Goal: Information Seeking & Learning: Learn about a topic

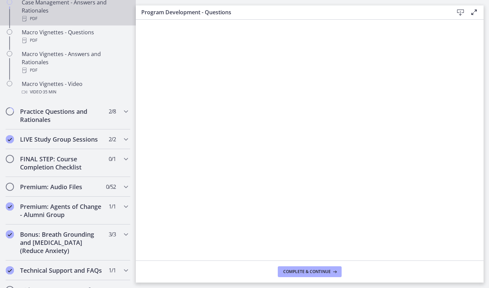
scroll to position [719, 0]
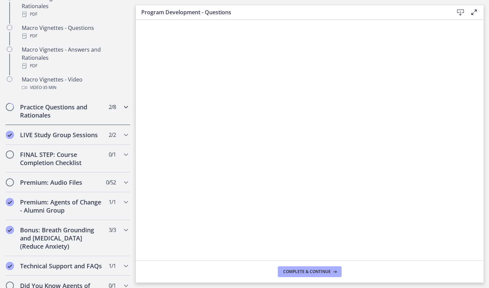
click at [62, 112] on div "Practice Questions and Rationales 2 / 8 Completed" at bounding box center [67, 111] width 125 height 28
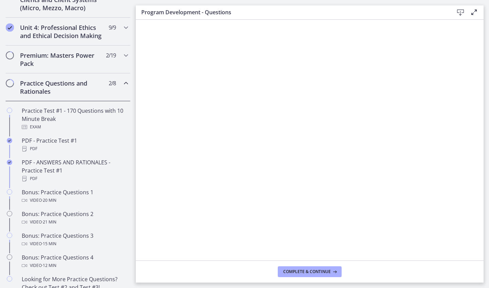
scroll to position [284, 0]
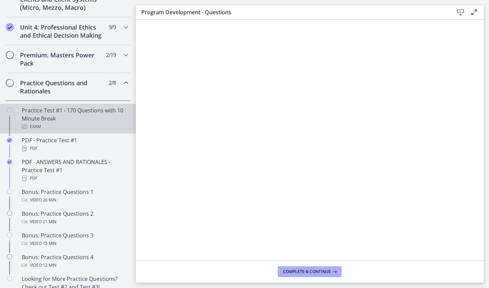
click at [85, 128] on div "Exam" at bounding box center [75, 127] width 106 height 8
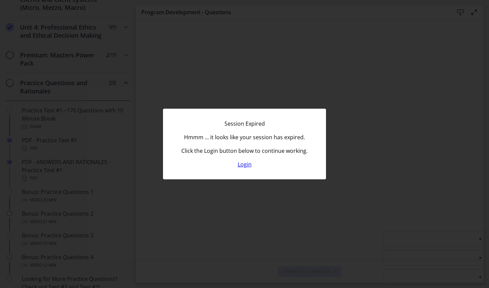
click at [243, 165] on link "Login" at bounding box center [245, 164] width 14 height 7
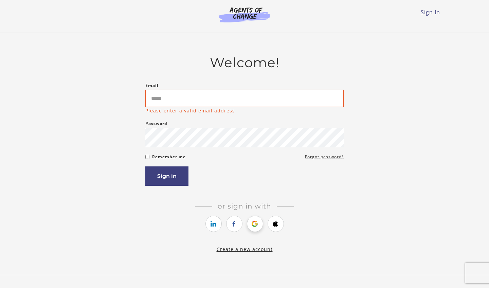
click at [257, 221] on icon "https://courses.thinkific.com/users/auth/google?ss%5Breferral%5D=&ss%5Buser_ret…" at bounding box center [255, 224] width 8 height 8
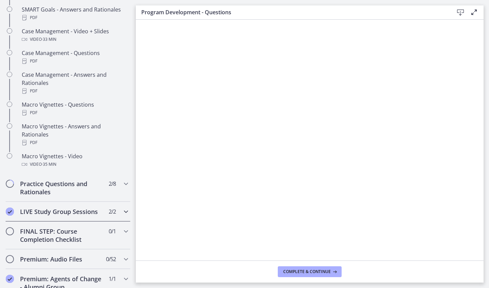
scroll to position [650, 0]
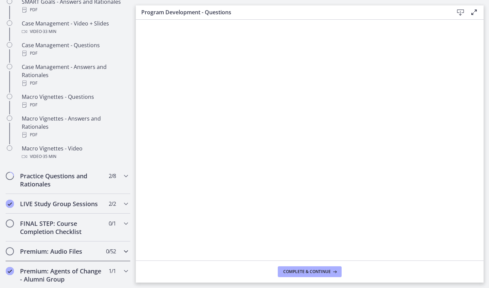
click at [58, 247] on h2 "Premium: Audio Files" at bounding box center [61, 251] width 83 height 8
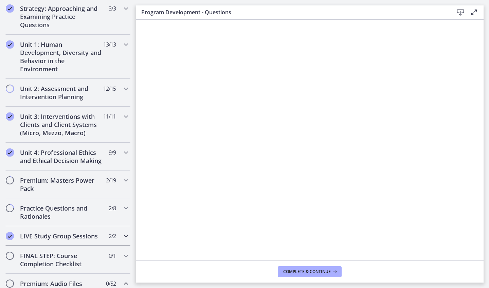
scroll to position [160, 0]
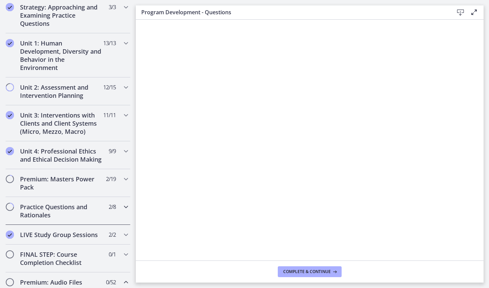
click at [71, 210] on h2 "Practice Questions and Rationales" at bounding box center [61, 211] width 83 height 16
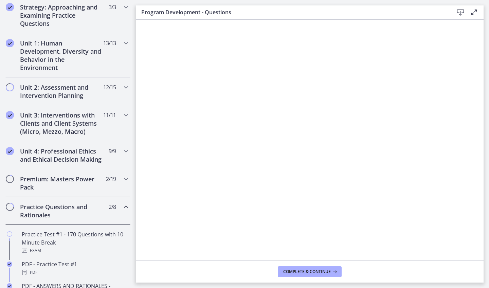
scroll to position [189, 0]
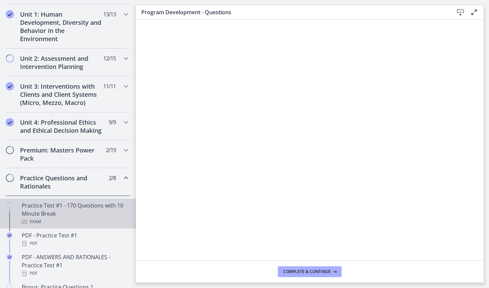
click at [65, 209] on div "Practice Test #1 - 170 Questions with 10 Minute Break Exam" at bounding box center [75, 213] width 106 height 24
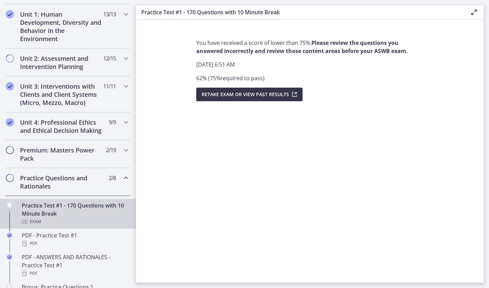
click at [238, 95] on span "Retake Exam OR View Past Results" at bounding box center [245, 94] width 87 height 8
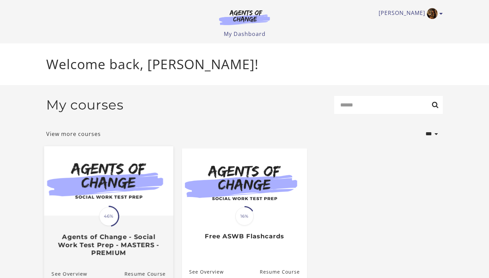
click at [137, 186] on img at bounding box center [108, 181] width 129 height 70
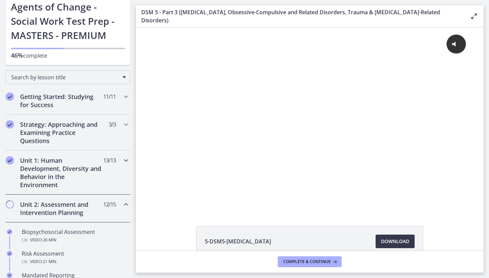
scroll to position [43, 0]
click at [74, 180] on h2 "Unit 1: Human Development, Diversity and Behavior in the Environment" at bounding box center [61, 172] width 83 height 33
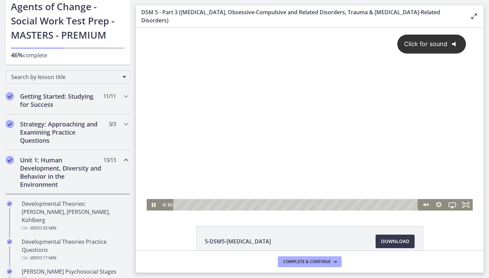
click at [453, 46] on icon "@keyframes VOLUME_SMALL_WAVE_FLASH { 0% { opacity: 0; } 33% { opacity: 1; } 66%…" at bounding box center [456, 44] width 18 height 18
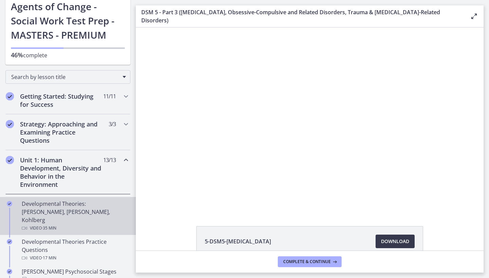
click at [89, 213] on div "Developmental Theories: [PERSON_NAME], [PERSON_NAME], Kohlberg Video · 35 min" at bounding box center [75, 216] width 106 height 33
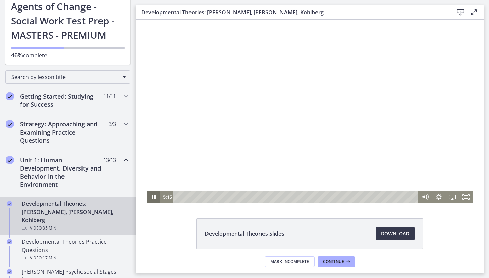
click at [155, 199] on icon "Pause" at bounding box center [154, 197] width 4 height 4
